Goal: Task Accomplishment & Management: Complete application form

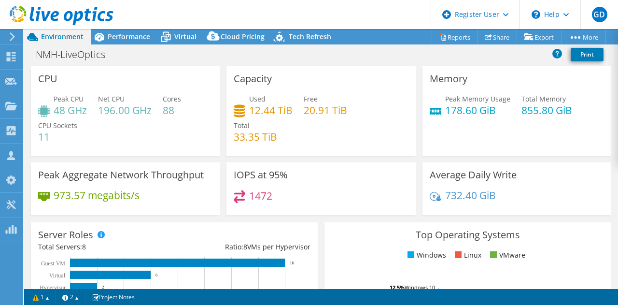
select select "USD"
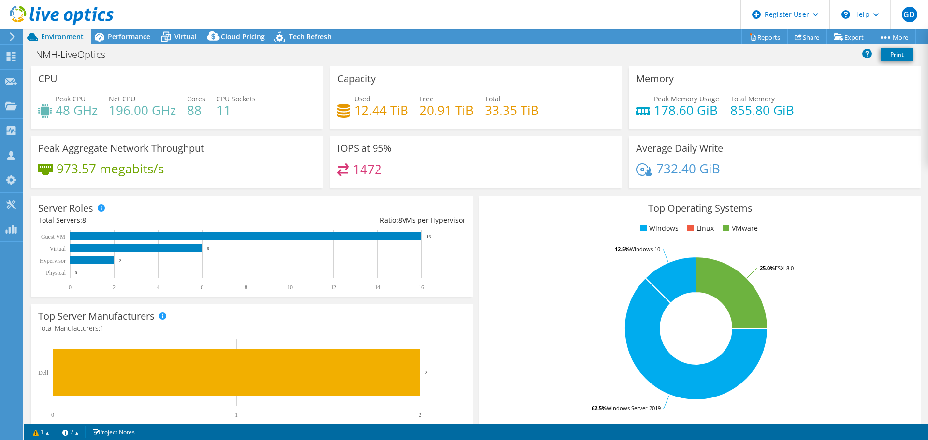
select select "USD"
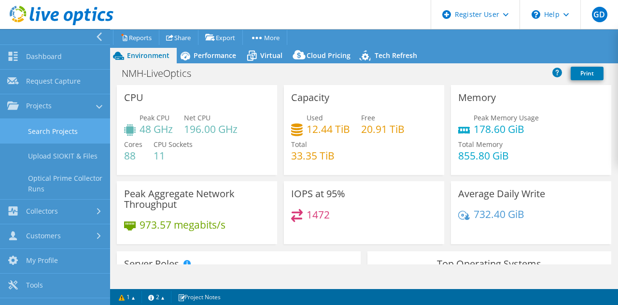
click at [66, 137] on link "Search Projects" at bounding box center [55, 131] width 110 height 25
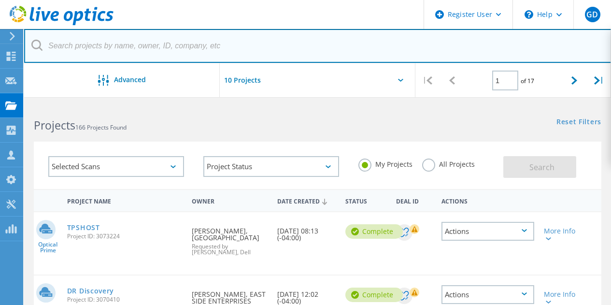
click at [193, 38] on input "text" at bounding box center [317, 46] width 587 height 34
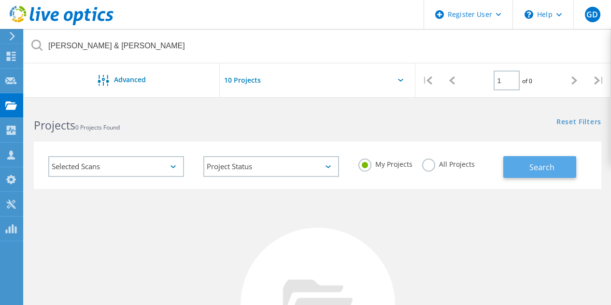
click at [563, 167] on button "Search" at bounding box center [539, 167] width 73 height 22
click at [465, 167] on label "All Projects" at bounding box center [448, 162] width 53 height 9
click at [0, 0] on input "All Projects" at bounding box center [0, 0] width 0 height 0
click at [543, 171] on span "Search" at bounding box center [541, 167] width 25 height 11
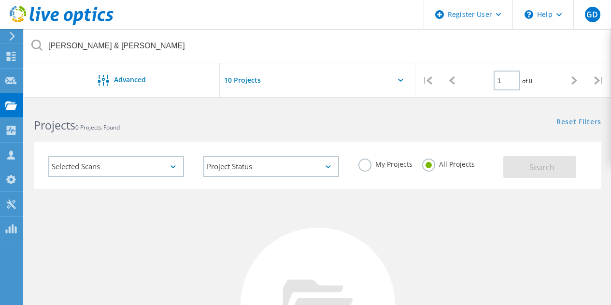
scroll to position [46, 0]
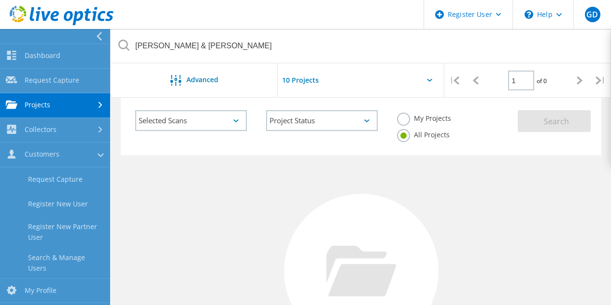
click at [207, 203] on div "No Projects Found Try refining your search." at bounding box center [361, 280] width 481 height 250
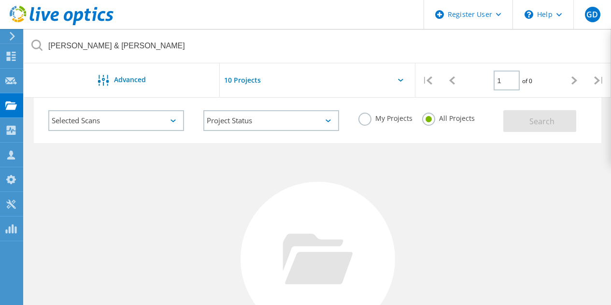
scroll to position [0, 0]
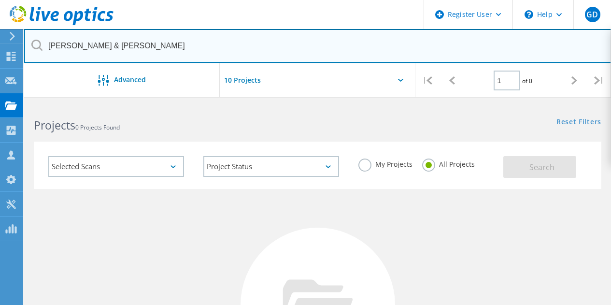
click at [170, 40] on input "adam & knight" at bounding box center [317, 46] width 587 height 34
click at [200, 43] on input "adam & knight" at bounding box center [317, 46] width 587 height 34
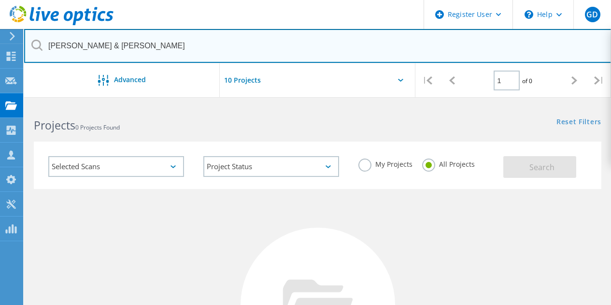
click at [200, 43] on input "adam & knight" at bounding box center [317, 46] width 587 height 34
paste input "pmartin@kelsercorp.com"
type input "pmartin@kelsercorp.com"
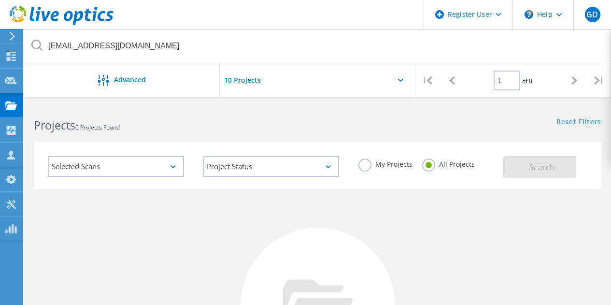
click at [12, 156] on icon at bounding box center [11, 154] width 12 height 9
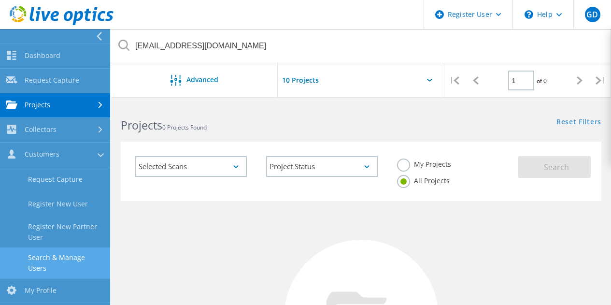
click at [57, 256] on link "Search & Manage Users" at bounding box center [55, 262] width 110 height 31
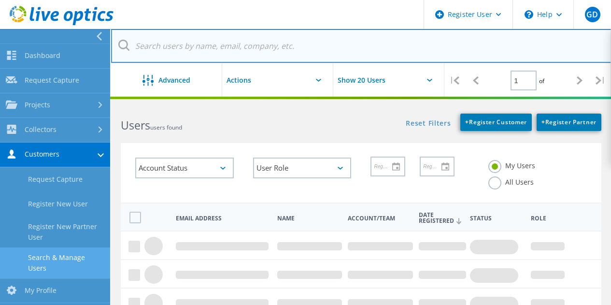
click at [246, 50] on input "text" at bounding box center [361, 46] width 500 height 34
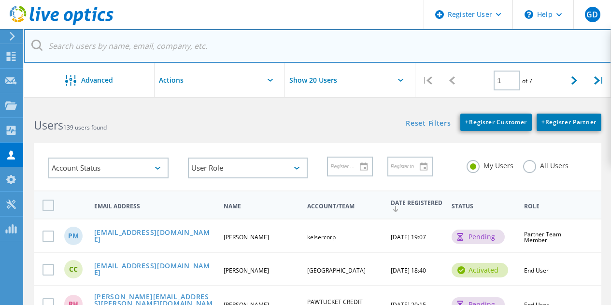
paste input "pmartin@kelsercorp.com"
type input "pmartin@kelsercorp.com"
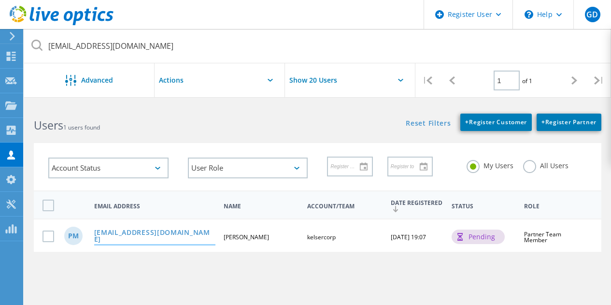
click at [148, 236] on link "pmartin@kelsercorp.com" at bounding box center [154, 236] width 121 height 15
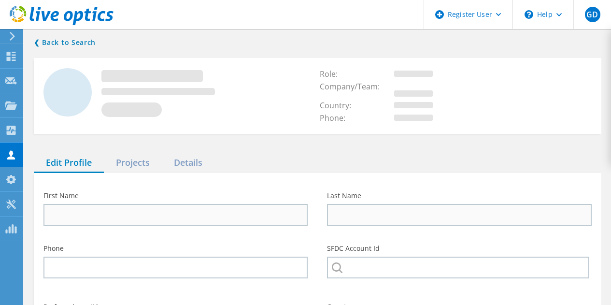
type input "Patrick"
type input "Martin"
type input "kelsercorp"
type input "English"
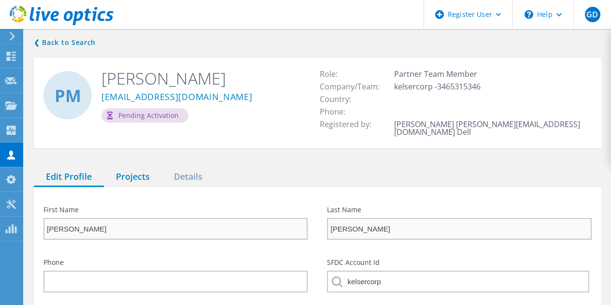
click at [130, 171] on div "Projects" at bounding box center [133, 177] width 58 height 20
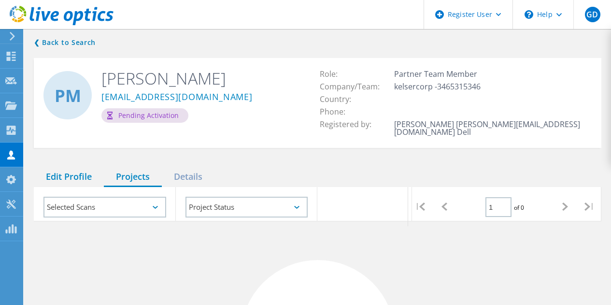
click at [83, 170] on div "Edit Profile" at bounding box center [69, 177] width 70 height 20
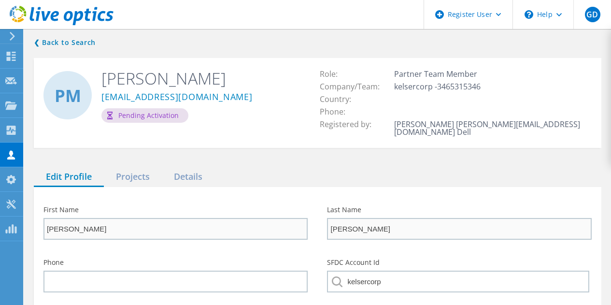
click at [123, 115] on div "Pending Activation" at bounding box center [144, 115] width 87 height 14
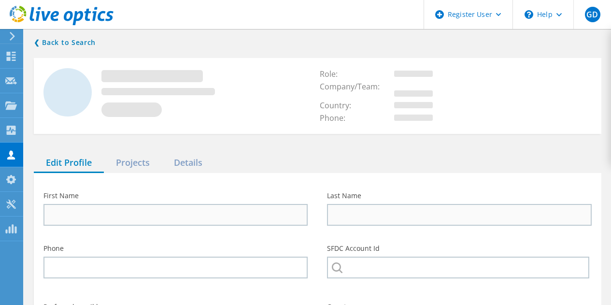
type input "Patrick"
type input "Martin"
type input "kelsercorp"
type input "English"
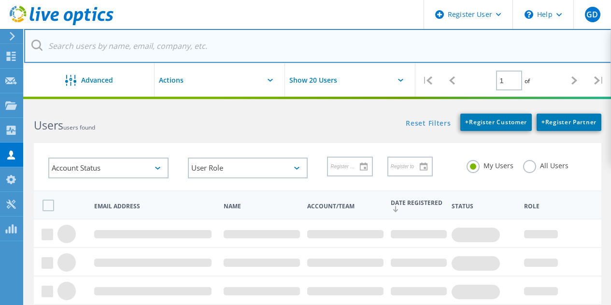
click at [115, 42] on input "text" at bounding box center [317, 46] width 587 height 34
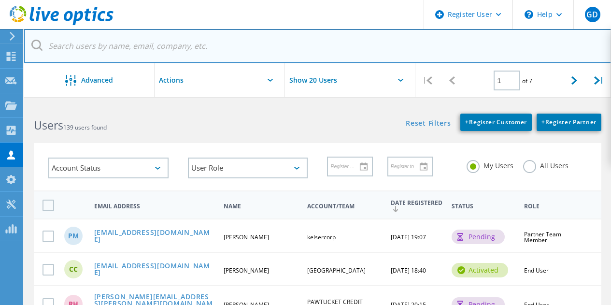
paste input "pmartin@kelsercorp.com"
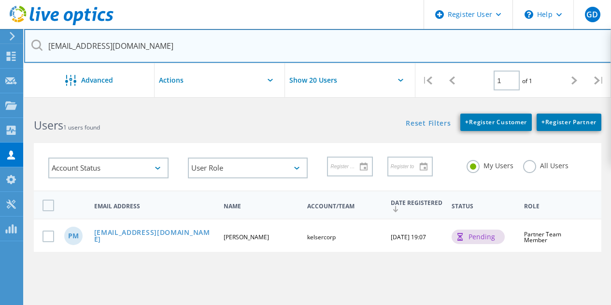
click at [166, 52] on input "pmartin@kelsercorp.com" at bounding box center [317, 46] width 587 height 34
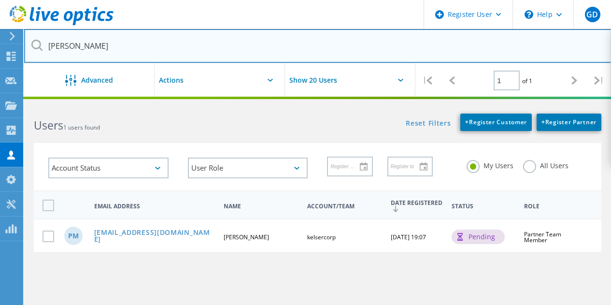
type input "adam"
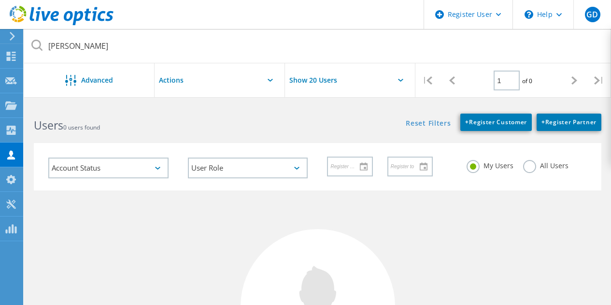
click at [534, 164] on label "All Users" at bounding box center [545, 164] width 45 height 9
click at [0, 0] on input "All Users" at bounding box center [0, 0] width 0 height 0
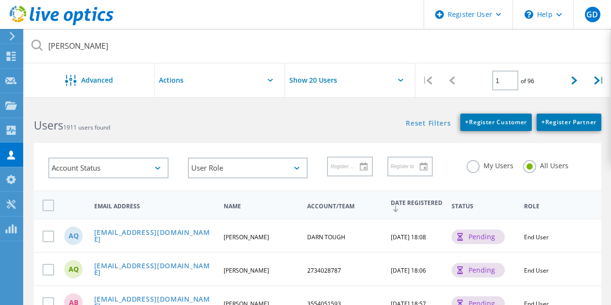
scroll to position [169, 0]
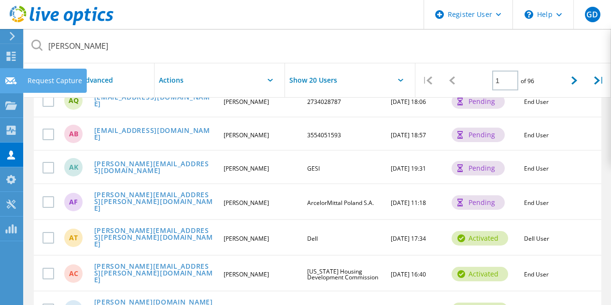
click at [16, 80] on icon at bounding box center [11, 80] width 12 height 9
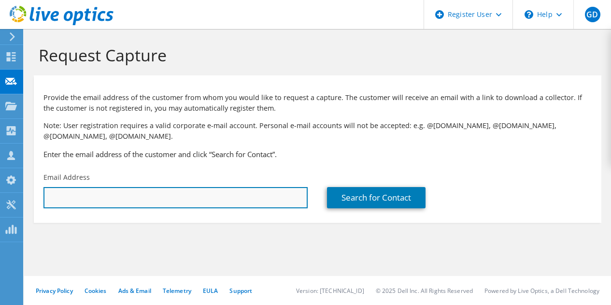
click at [267, 195] on input "text" at bounding box center [175, 197] width 264 height 21
paste input "ccrotteau@thrivebhri.org"
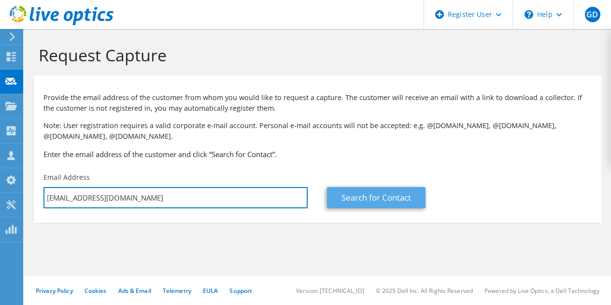
type input "ccrotteau@thrivebhri.org"
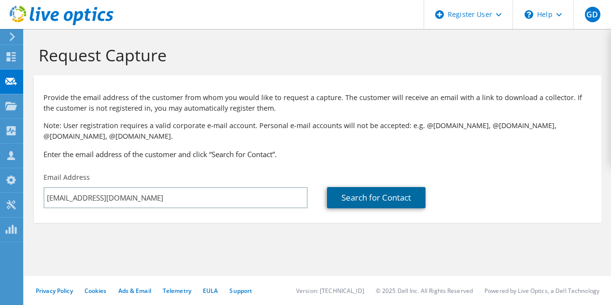
click at [386, 199] on link "Search for Contact" at bounding box center [376, 197] width 99 height 21
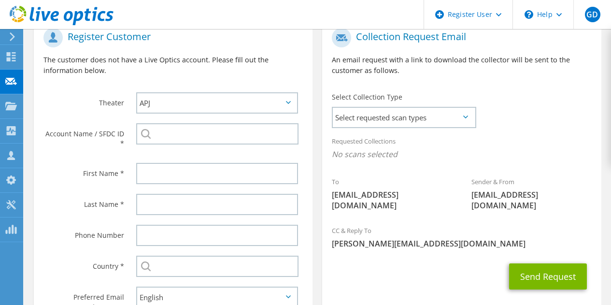
scroll to position [227, 0]
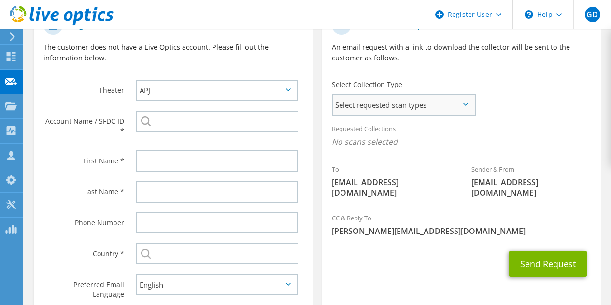
click at [399, 98] on span "Select requested scan types" at bounding box center [404, 104] width 142 height 19
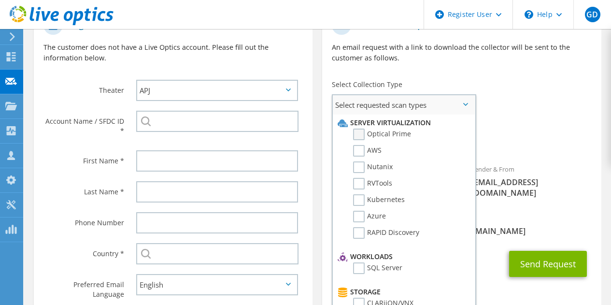
click at [381, 139] on label "Optical Prime" at bounding box center [382, 134] width 58 height 12
click at [0, 0] on input "Optical Prime" at bounding box center [0, 0] width 0 height 0
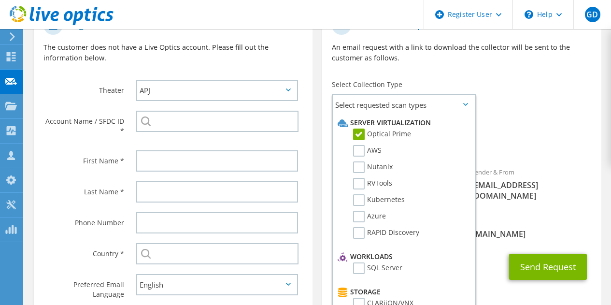
click at [519, 160] on div "Requested Collections No scans selected Optical Prime" at bounding box center [461, 139] width 279 height 43
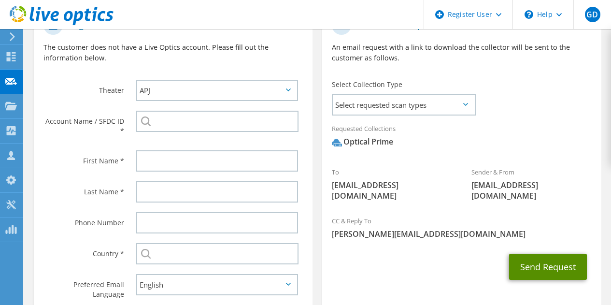
click at [532, 256] on button "Send Request" at bounding box center [548, 267] width 78 height 26
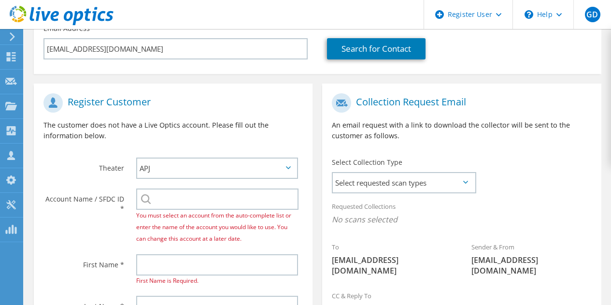
scroll to position [210, 0]
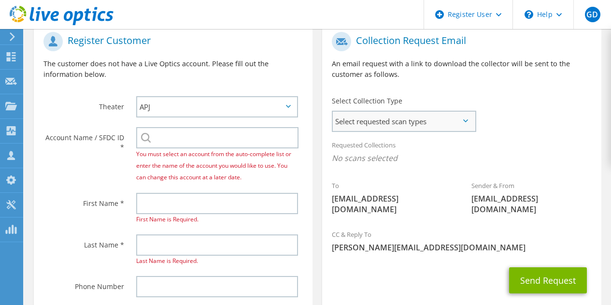
click at [412, 128] on span "Select requested scan types" at bounding box center [404, 121] width 142 height 19
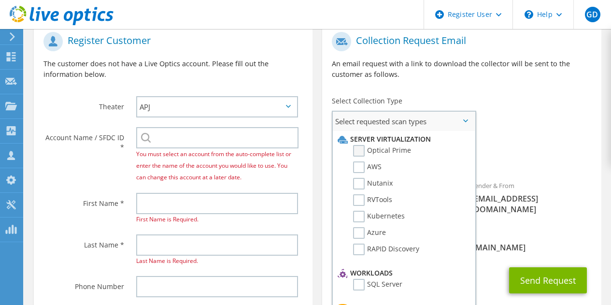
click at [399, 146] on label "Optical Prime" at bounding box center [382, 151] width 58 height 12
click at [0, 0] on input "Optical Prime" at bounding box center [0, 0] width 0 height 0
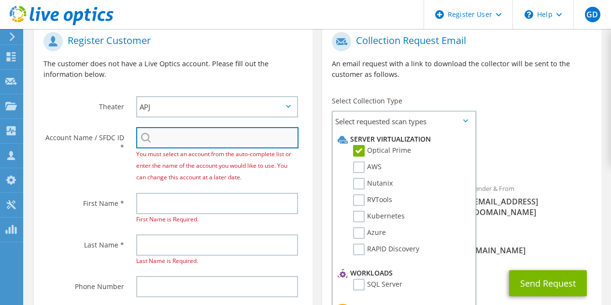
click at [268, 140] on input "search" at bounding box center [217, 137] width 162 height 21
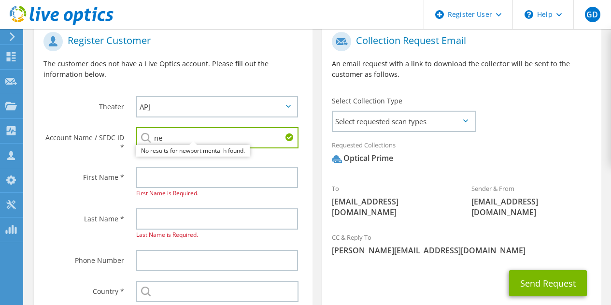
type input "n"
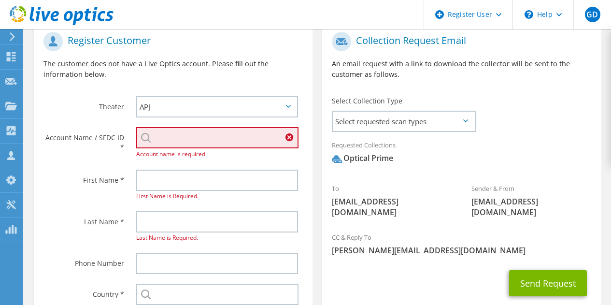
paste input "3020894026"
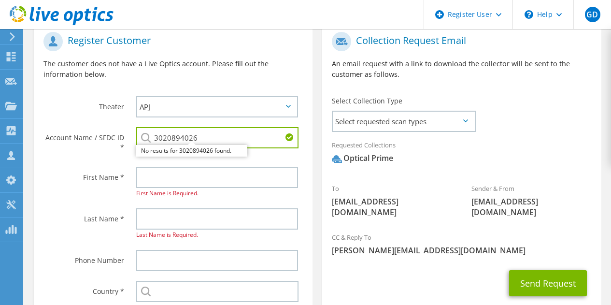
click at [216, 143] on input "3020894026" at bounding box center [217, 137] width 162 height 21
paste input "9842601"
click at [184, 139] on input "9842601" at bounding box center [217, 137] width 162 height 21
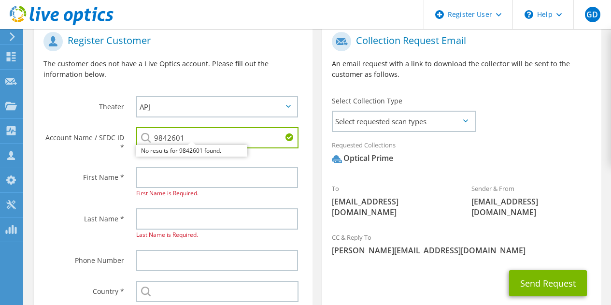
click at [184, 139] on input "9842601" at bounding box center [217, 137] width 162 height 21
click at [218, 134] on input "9842601" at bounding box center [217, 137] width 162 height 21
paste input "NEWPORT COUNTY COMMUNITY MENTAL HEALTH CENTER"
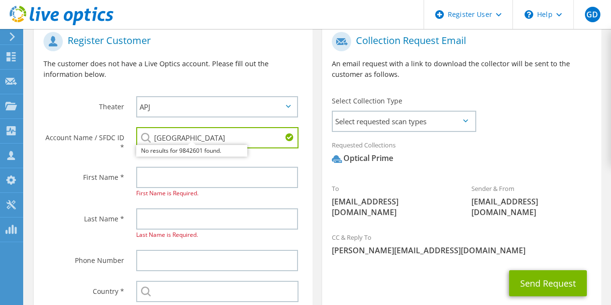
scroll to position [0, 59]
click at [207, 154] on li "NEWPORT COUNTY COMMUNITY MENTAL HEALTH CENTER : 3020894026" at bounding box center [191, 151] width 111 height 12
type input "NEWPORT COUNTY COMMUNITY MENTAL HEALTH CENTER : 3020894026"
click at [191, 191] on span "First Name is Required." at bounding box center [167, 193] width 62 height 8
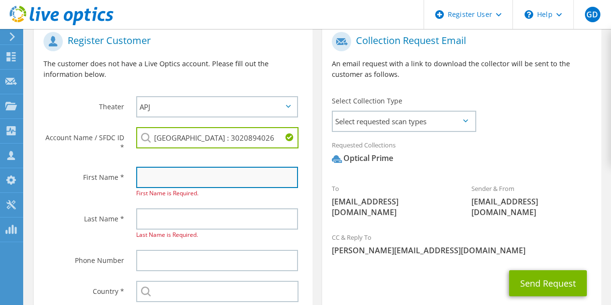
click at [189, 187] on input "text" at bounding box center [217, 177] width 162 height 21
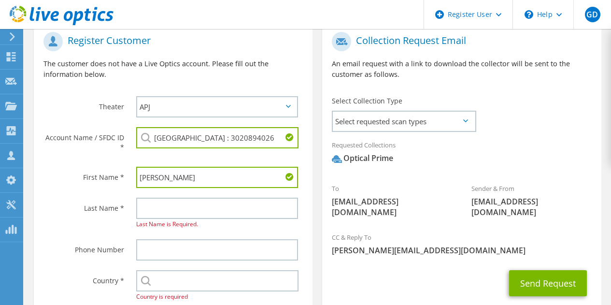
type input "Chris"
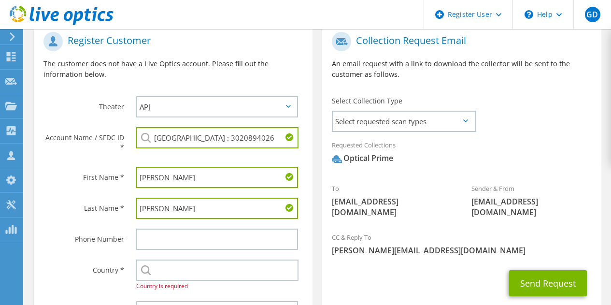
type input "Croteau"
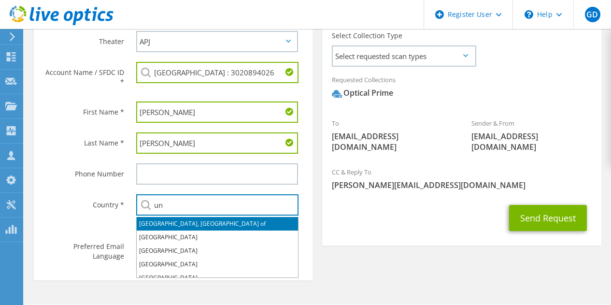
scroll to position [276, 0]
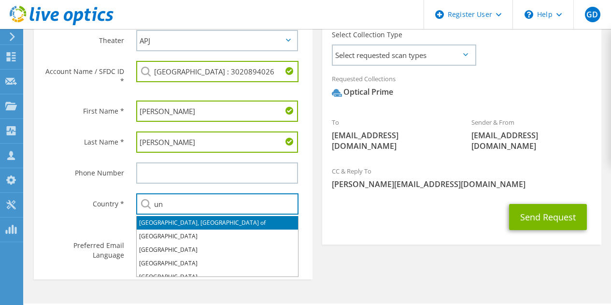
type input "un"
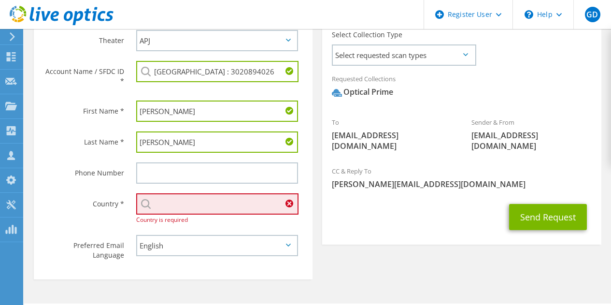
click at [218, 211] on input "text" at bounding box center [217, 203] width 162 height 21
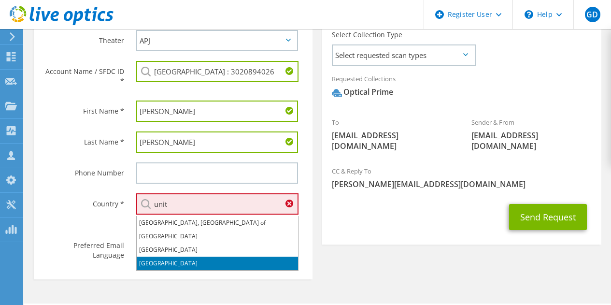
click at [207, 257] on li "[GEOGRAPHIC_DATA]" at bounding box center [217, 264] width 161 height 14
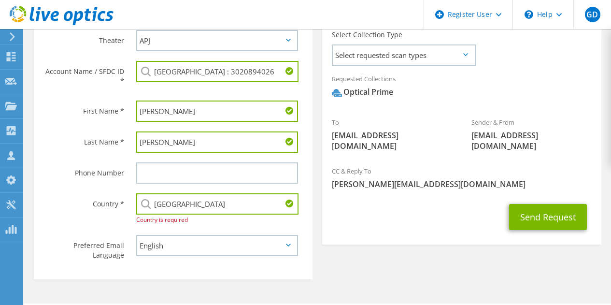
type input "[GEOGRAPHIC_DATA]"
click at [385, 199] on div "Send Request" at bounding box center [461, 217] width 279 height 36
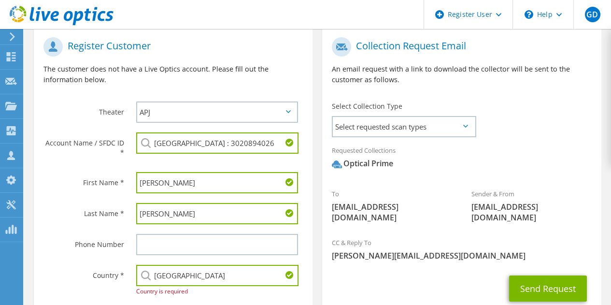
scroll to position [305, 0]
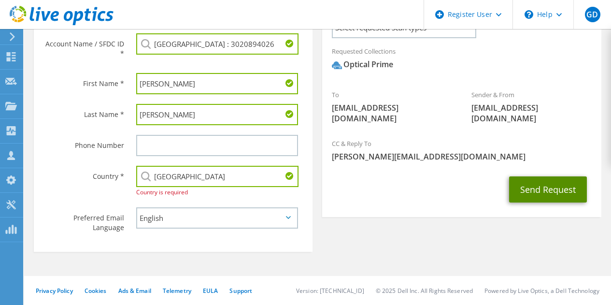
click at [542, 177] on button "Send Request" at bounding box center [548, 189] width 78 height 26
